Goal: Task Accomplishment & Management: Manage account settings

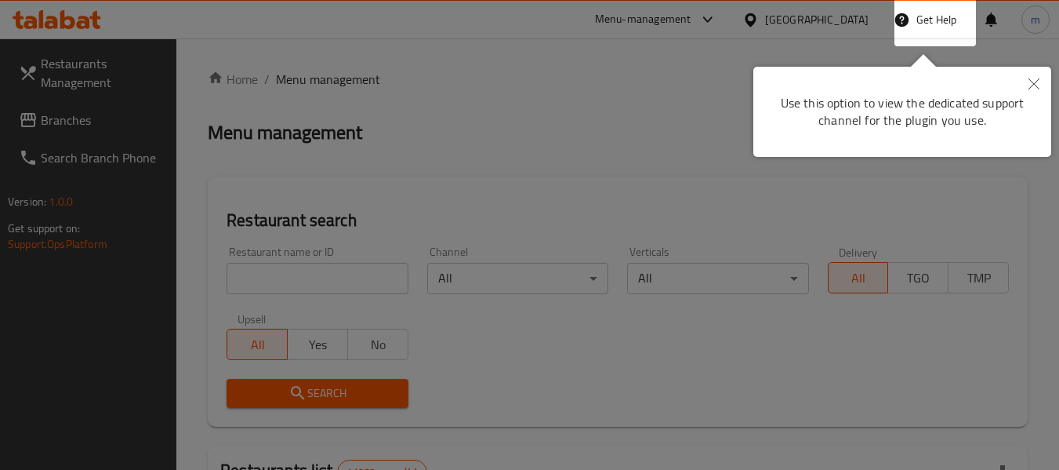
click at [1034, 89] on icon "Close" at bounding box center [1034, 83] width 11 height 11
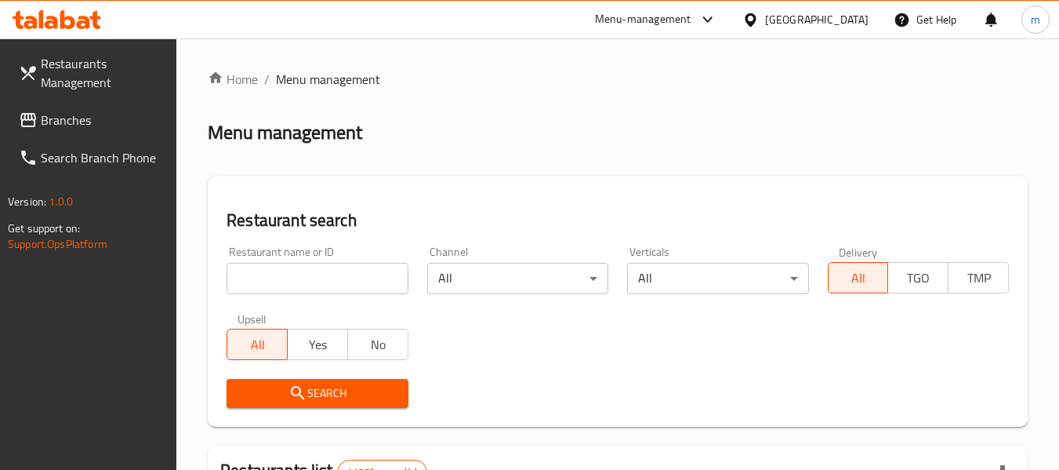
click at [700, 9] on div "Menu-management" at bounding box center [656, 20] width 147 height 38
click at [713, 16] on icon at bounding box center [708, 19] width 19 height 19
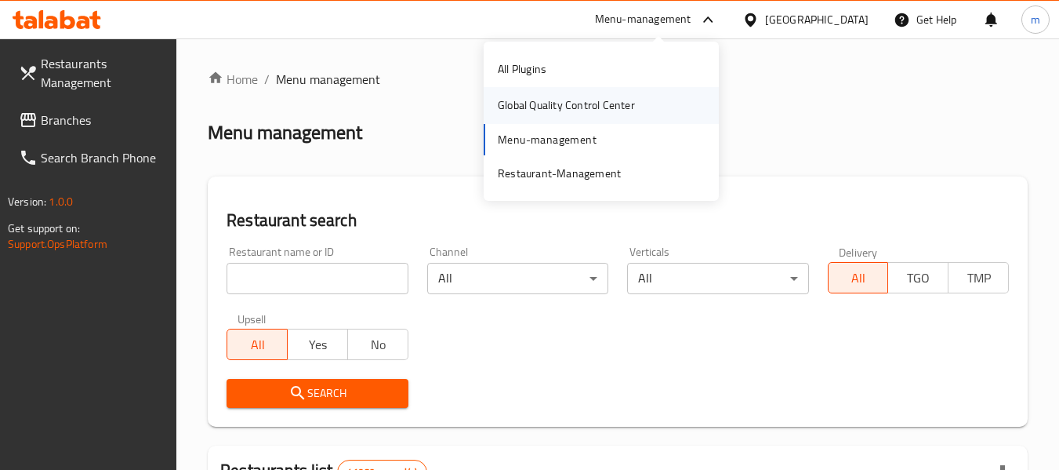
click at [572, 111] on div "Global Quality Control Center" at bounding box center [566, 104] width 137 height 17
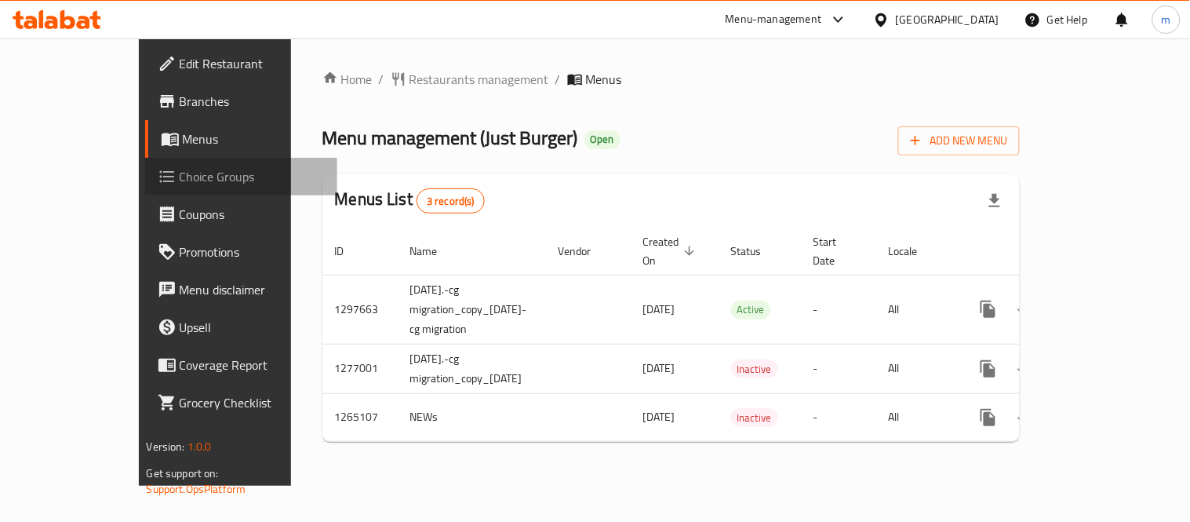
click at [180, 183] on span "Choice Groups" at bounding box center [252, 176] width 145 height 19
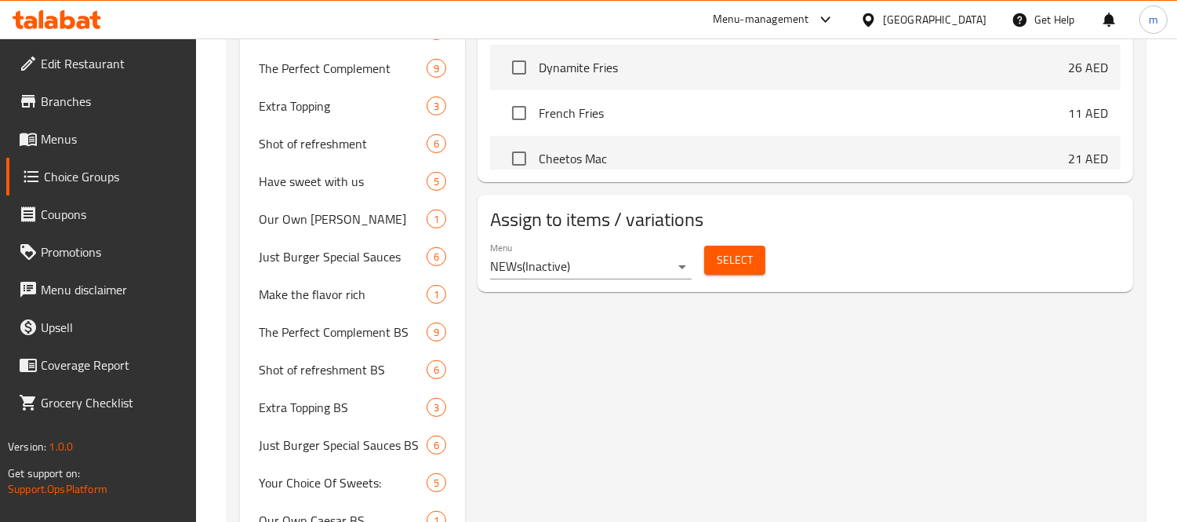
scroll to position [1045, 0]
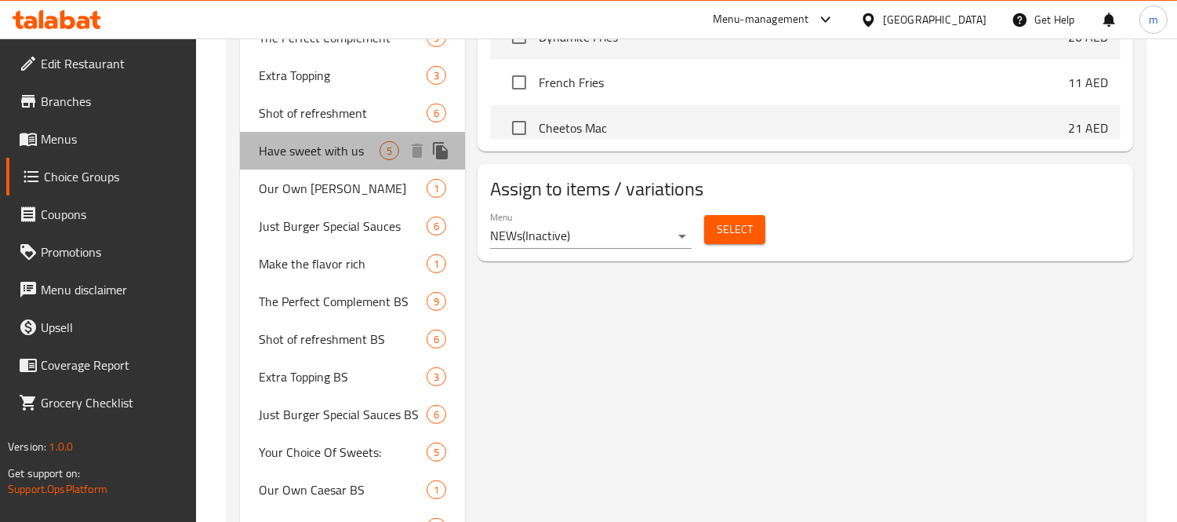
click at [323, 151] on span "Have sweet with us" at bounding box center [319, 150] width 121 height 19
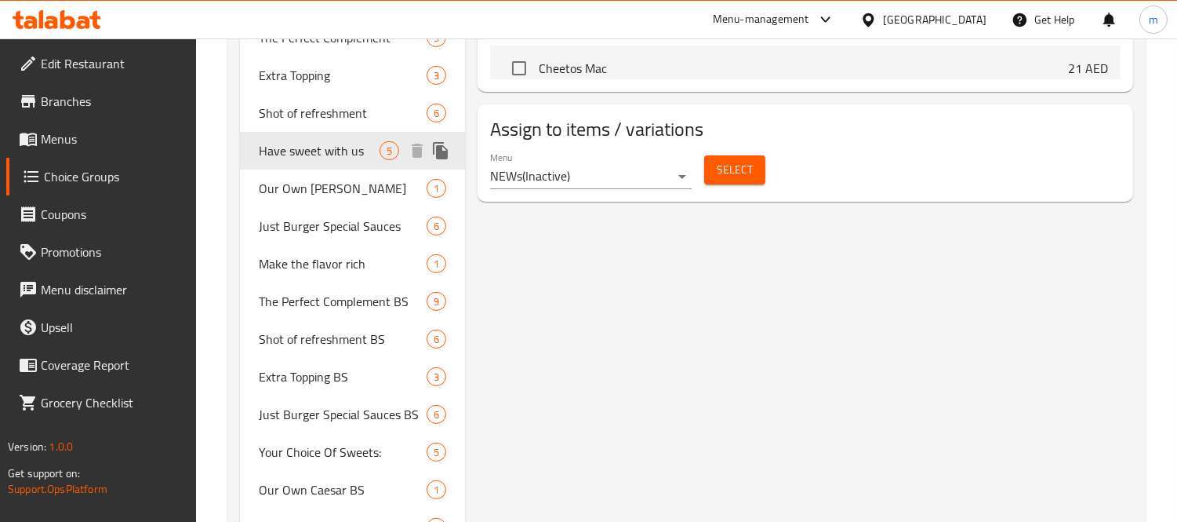
type input "Have sweet with us"
type input "حلي معانا"
type input "0"
type input "5"
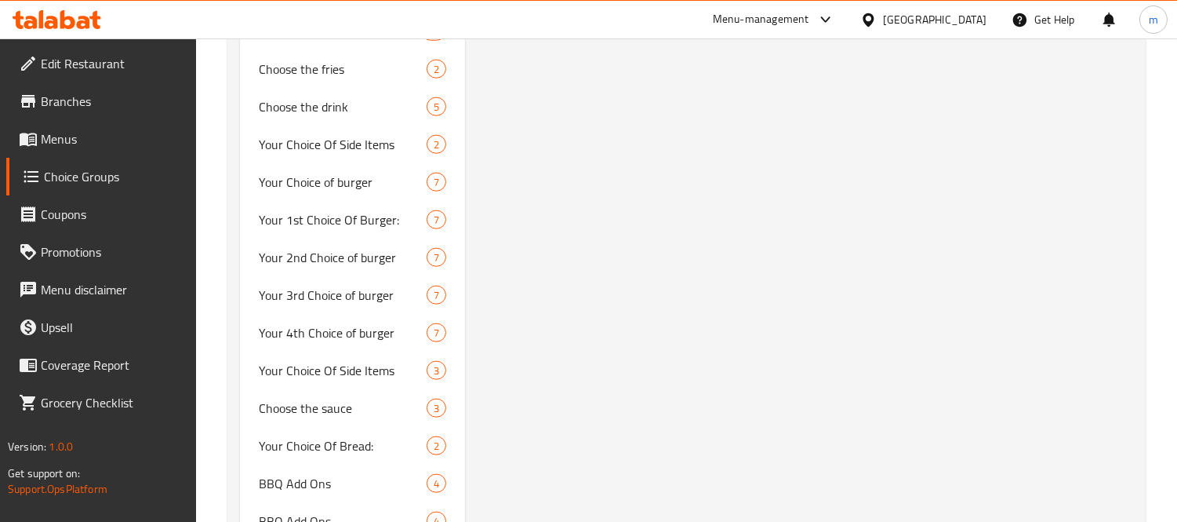
scroll to position [3224, 0]
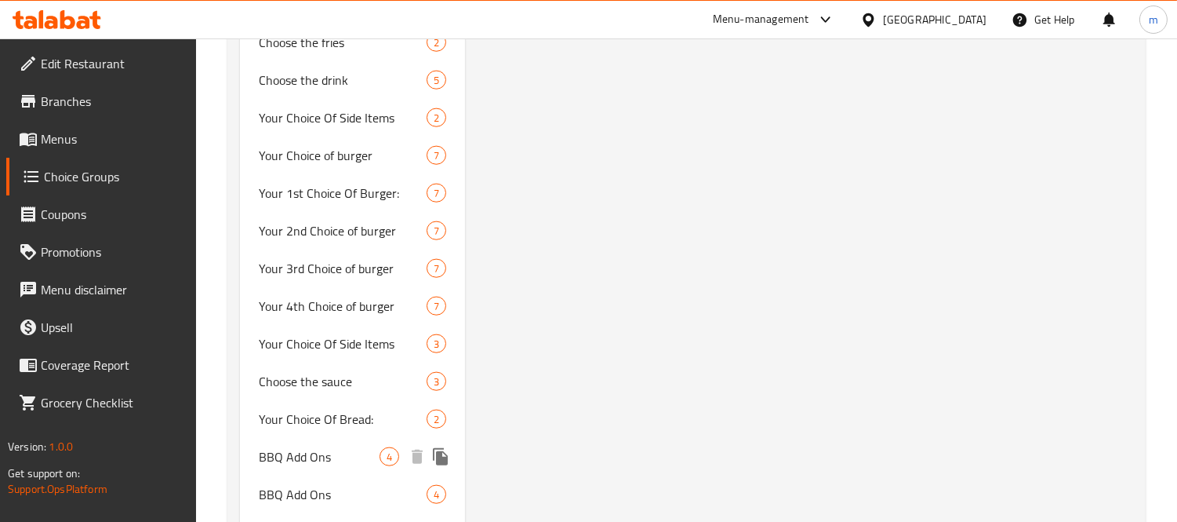
click at [340, 438] on div "BBQ Add Ons 4" at bounding box center [352, 457] width 225 height 38
type input "BBQ Add Ons"
type input "إضافات الباربيكيو"
type input "4"
click at [340, 438] on div "BBQ Add Ons 4" at bounding box center [352, 457] width 225 height 38
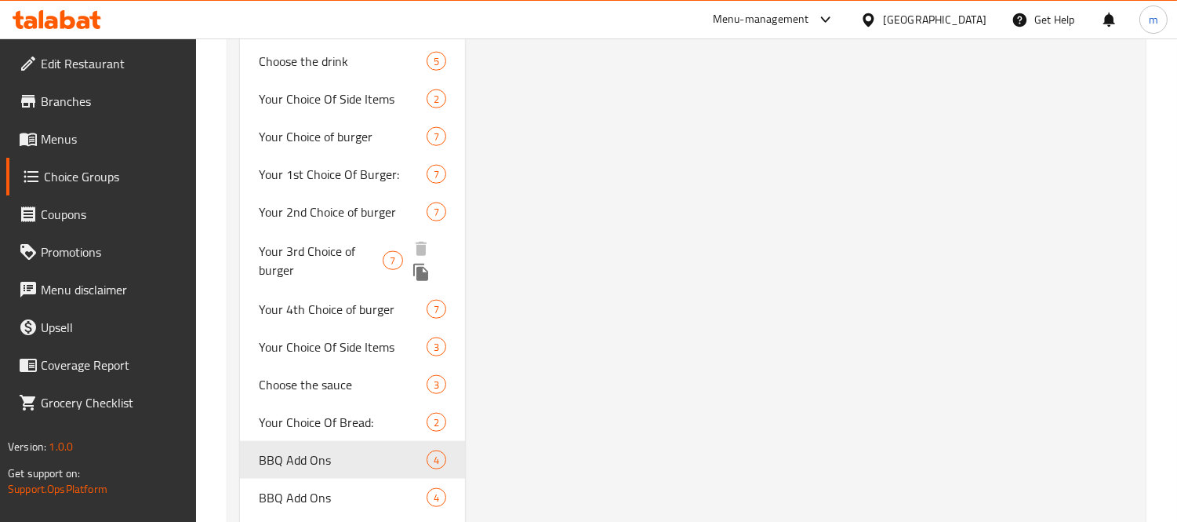
scroll to position [3319, 0]
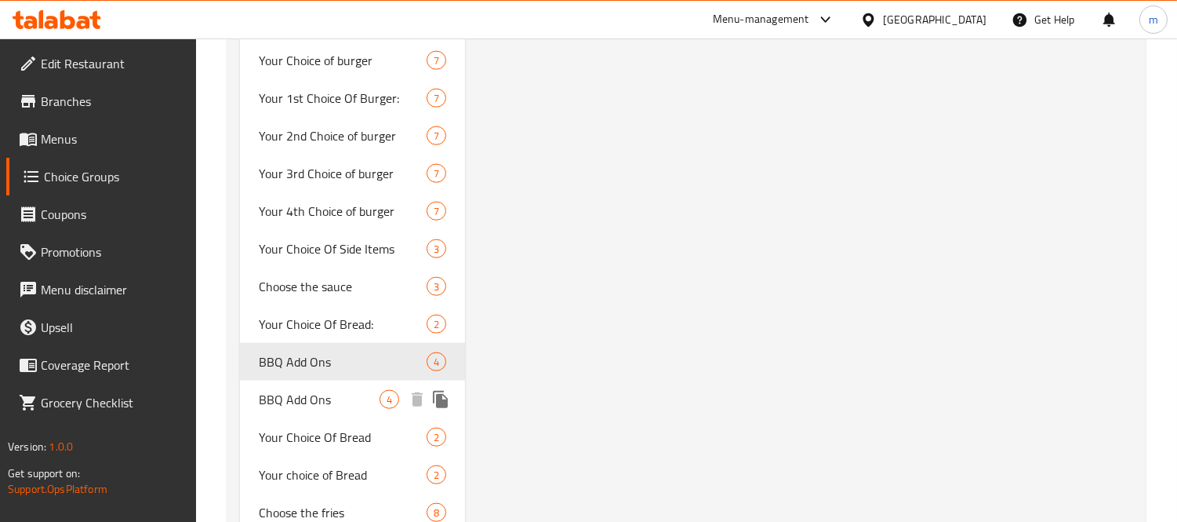
drag, startPoint x: 325, startPoint y: 345, endPoint x: 370, endPoint y: 345, distance: 45.5
click at [325, 390] on span "BBQ Add Ons" at bounding box center [319, 399] width 121 height 19
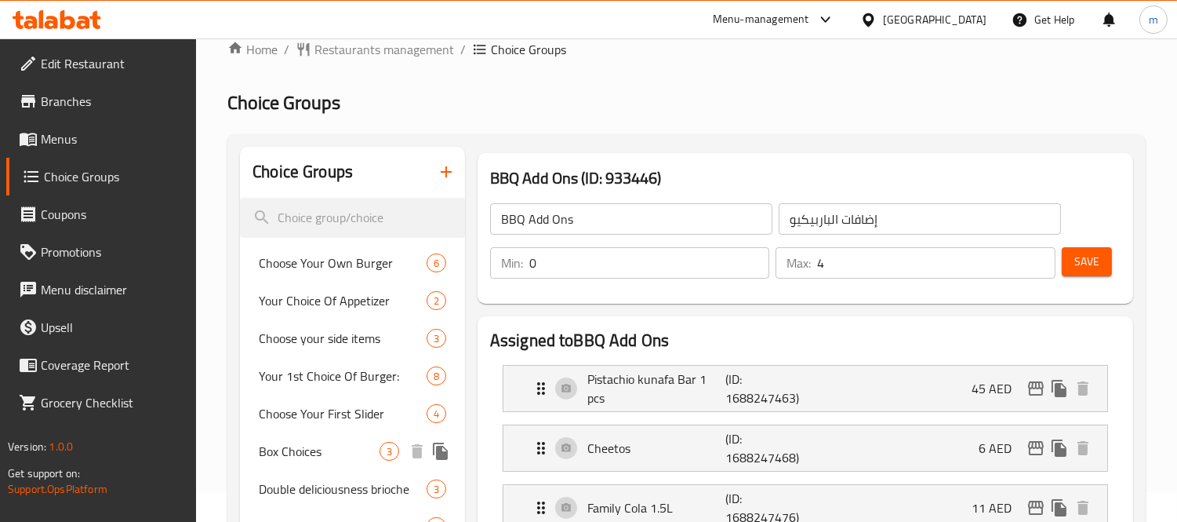
scroll to position [0, 0]
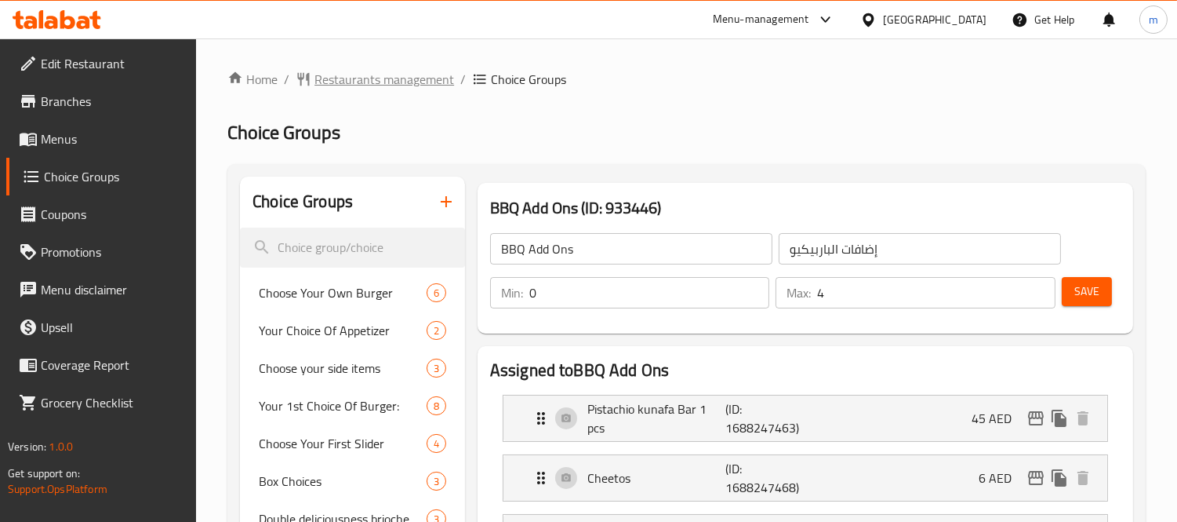
click at [375, 84] on span "Restaurants management" at bounding box center [384, 79] width 140 height 19
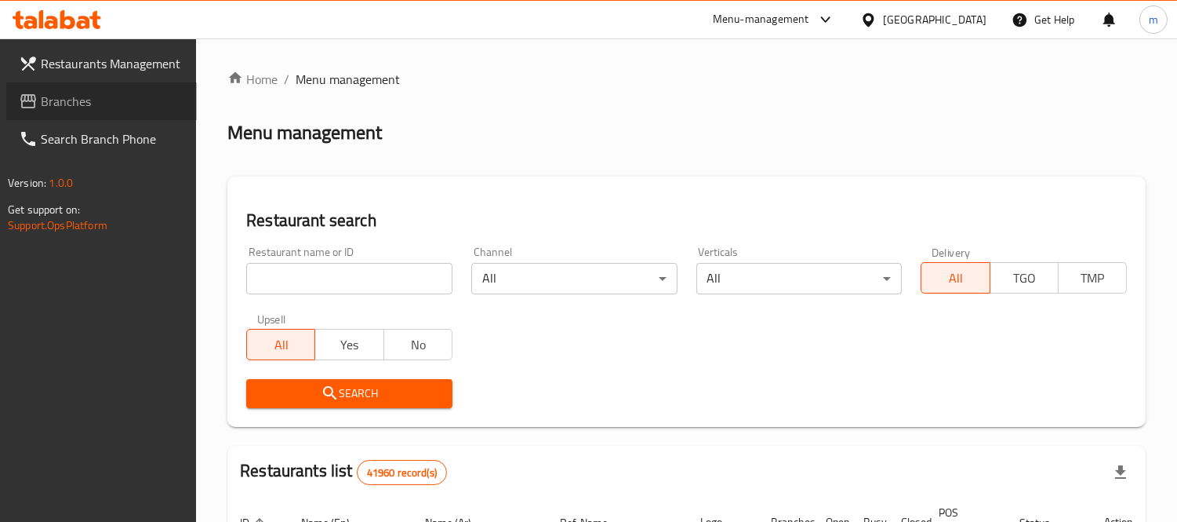
click at [111, 107] on span "Branches" at bounding box center [113, 101] width 144 height 19
